Goal: Transaction & Acquisition: Purchase product/service

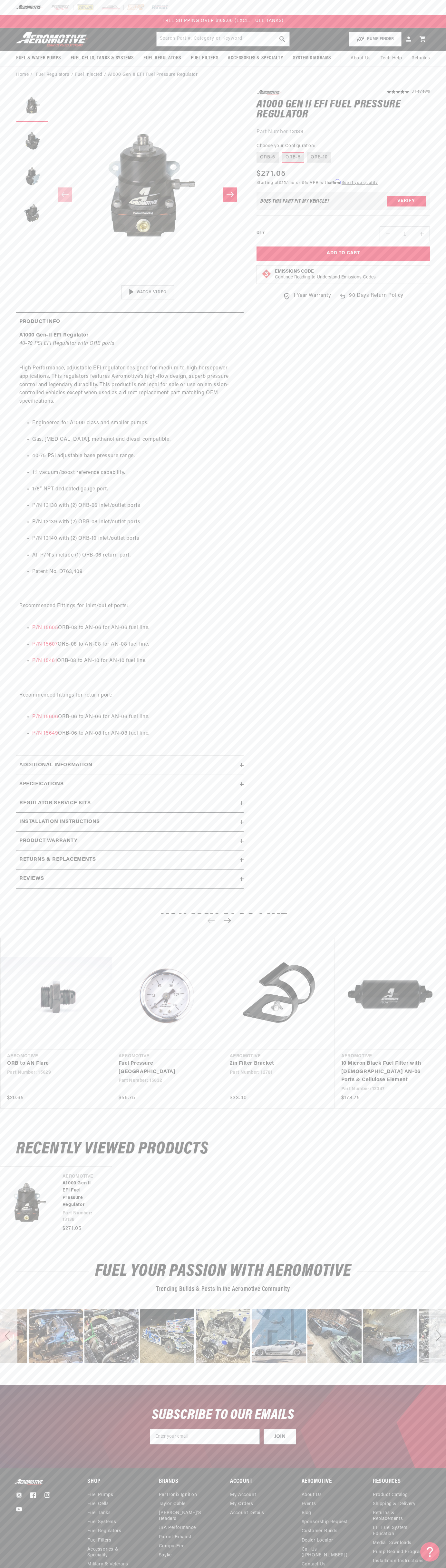
click at [122, 2] on div at bounding box center [223, 7] width 446 height 15
click at [442, 489] on section "5.0 star rating 3 Reviews A1000 Gen II EFI Fuel Pressure Regulator A1000 Gen II…" at bounding box center [223, 490] width 446 height 815
click at [111, 1562] on html "Skip to content Your cart Your cart is empty Loading... You may also like Subto…" at bounding box center [223, 784] width 446 height 1568
click at [1, 786] on section "5.0 star rating 3 Reviews A1000 Gen II EFI Fuel Pressure Regulator A1000 Gen II…" at bounding box center [223, 490] width 446 height 815
